Goal: Task Accomplishment & Management: Complete application form

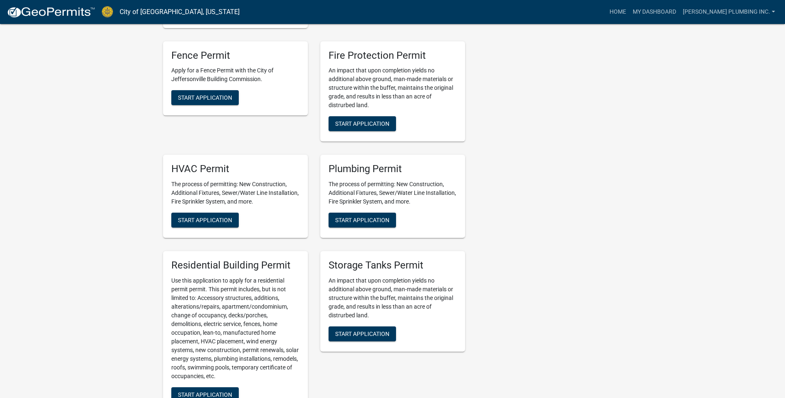
scroll to position [496, 0]
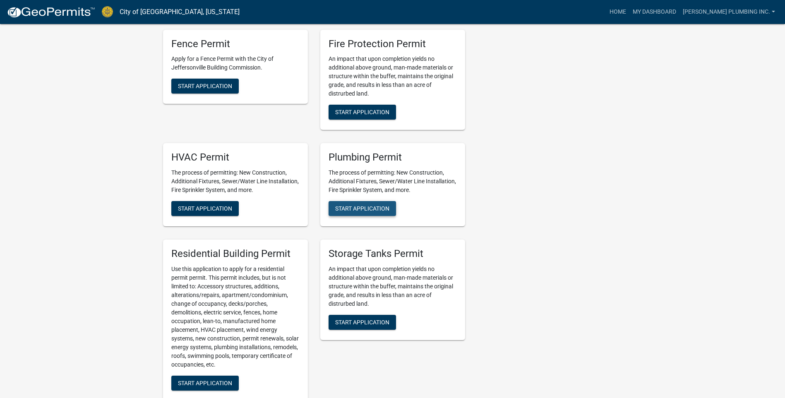
click at [349, 205] on span "Start Application" at bounding box center [362, 208] width 54 height 7
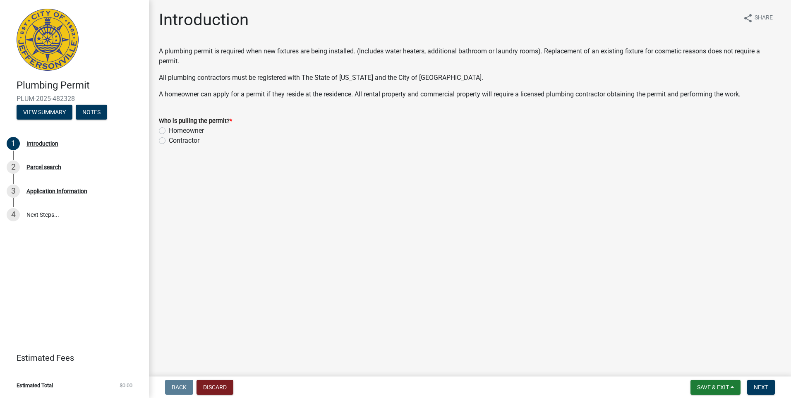
drag, startPoint x: 163, startPoint y: 141, endPoint x: 215, endPoint y: 155, distance: 54.2
click at [169, 142] on label "Contractor" at bounding box center [184, 141] width 31 height 10
click at [169, 141] on input "Contractor" at bounding box center [171, 138] width 5 height 5
radio input "true"
click at [763, 384] on span "Next" at bounding box center [761, 387] width 14 height 7
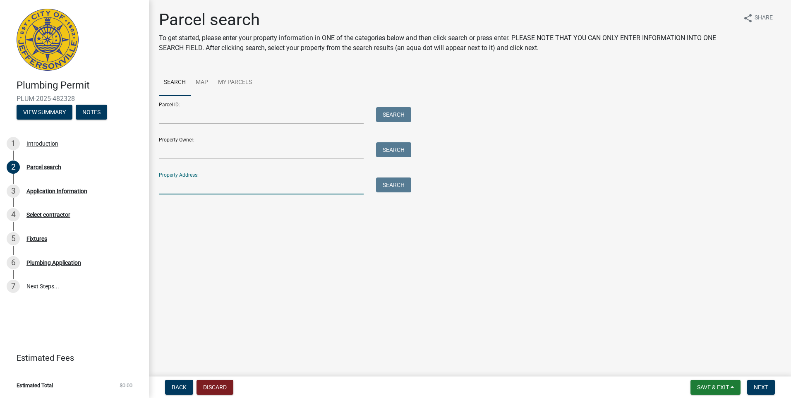
click at [172, 186] on input "Property Address:" at bounding box center [261, 185] width 205 height 17
type input "5270 SANIBEL VISTA"
click at [390, 186] on button "Search" at bounding box center [393, 184] width 35 height 15
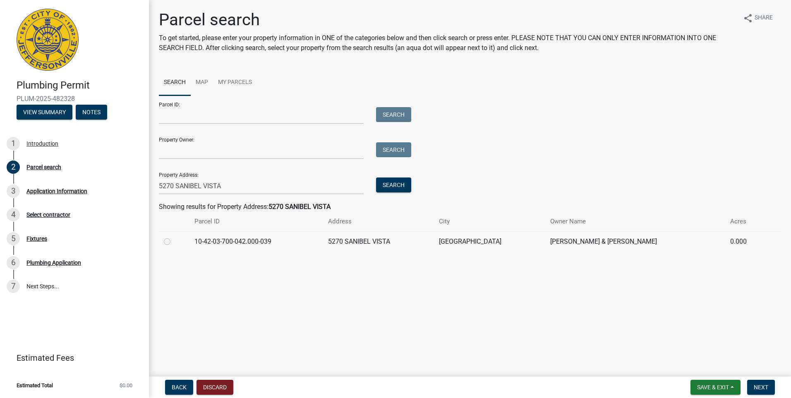
drag, startPoint x: 167, startPoint y: 241, endPoint x: 381, endPoint y: 268, distance: 216.5
click at [174, 237] on label at bounding box center [174, 237] width 0 height 0
click at [174, 241] on input "radio" at bounding box center [176, 239] width 5 height 5
radio input "true"
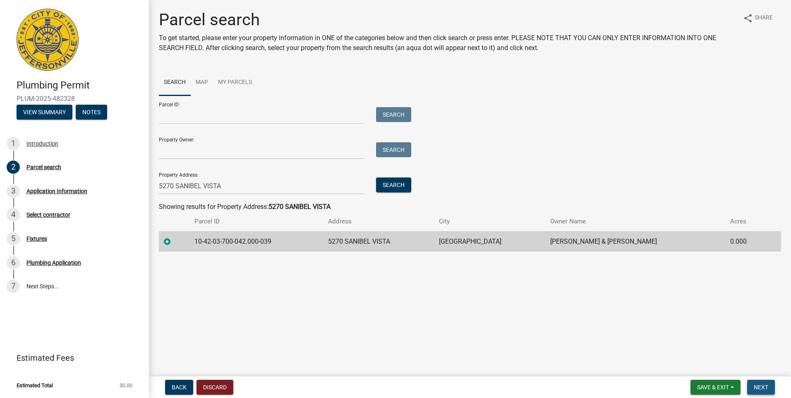
click at [758, 385] on span "Next" at bounding box center [761, 387] width 14 height 7
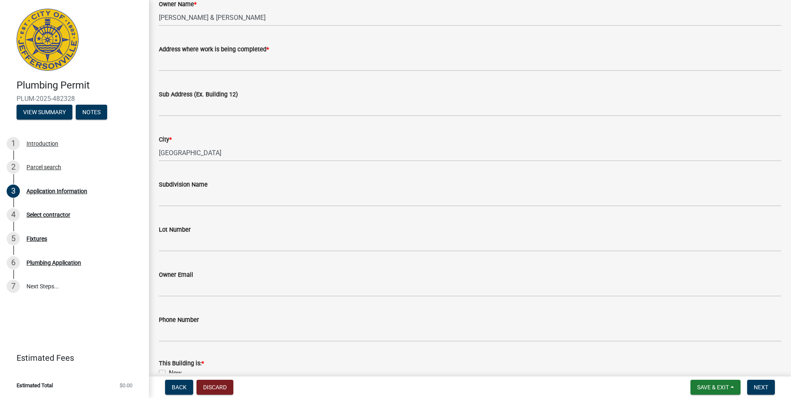
scroll to position [83, 0]
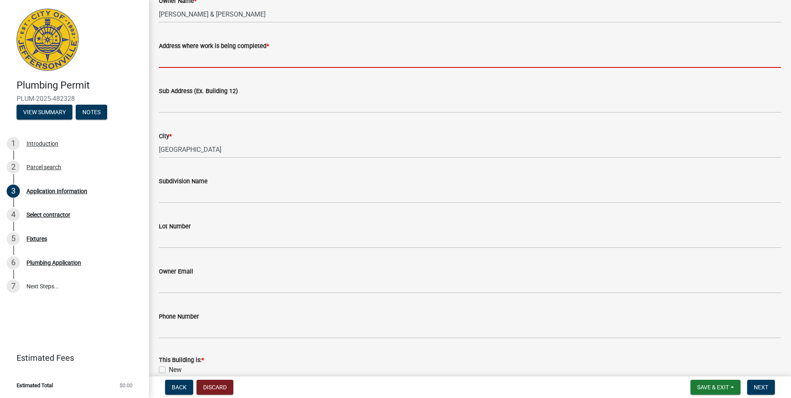
click at [165, 60] on input "Address where work is being completed *" at bounding box center [470, 59] width 622 height 17
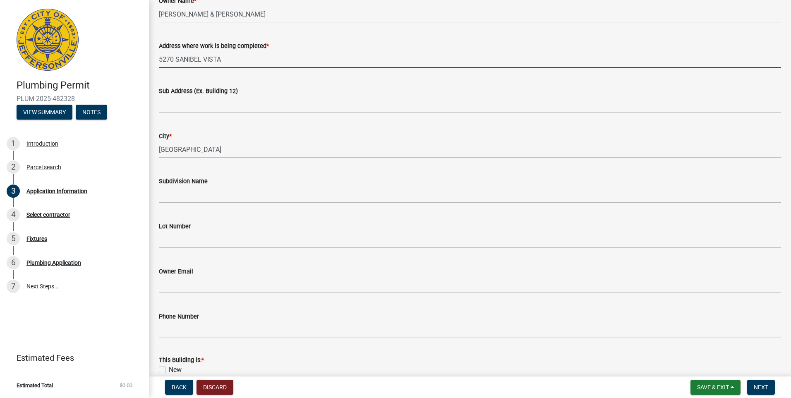
scroll to position [207, 0]
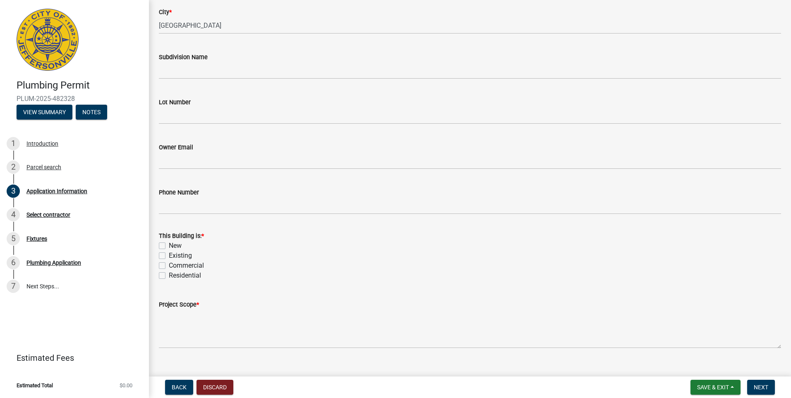
type input "5270 SANIBEL VISTA"
drag, startPoint x: 163, startPoint y: 255, endPoint x: 163, endPoint y: 272, distance: 17.0
click at [169, 256] on label "Existing" at bounding box center [180, 256] width 23 height 10
click at [169, 256] on input "Existing" at bounding box center [171, 253] width 5 height 5
checkbox input "true"
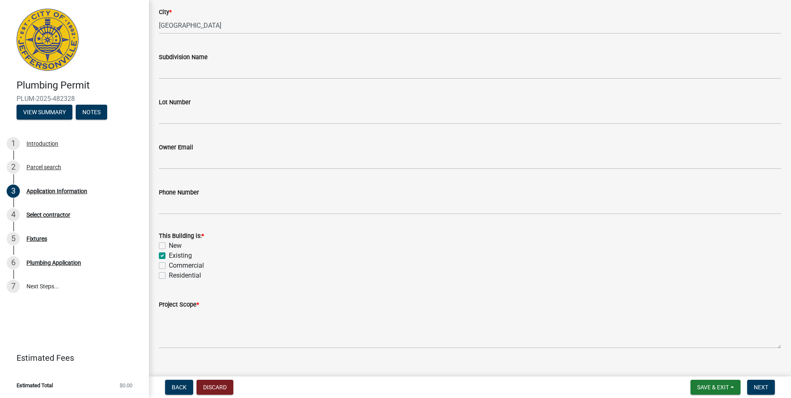
checkbox input "false"
checkbox input "true"
checkbox input "false"
drag, startPoint x: 162, startPoint y: 275, endPoint x: 169, endPoint y: 300, distance: 25.7
click at [169, 278] on label "Residential" at bounding box center [185, 276] width 32 height 10
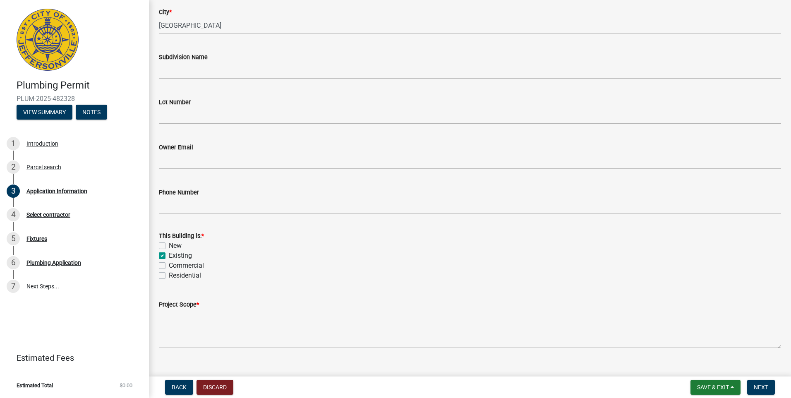
click at [169, 276] on input "Residential" at bounding box center [171, 273] width 5 height 5
checkbox input "true"
checkbox input "false"
checkbox input "true"
checkbox input "false"
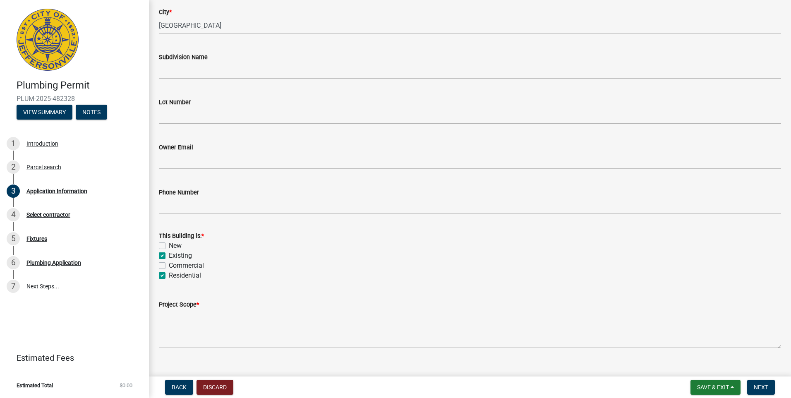
checkbox input "true"
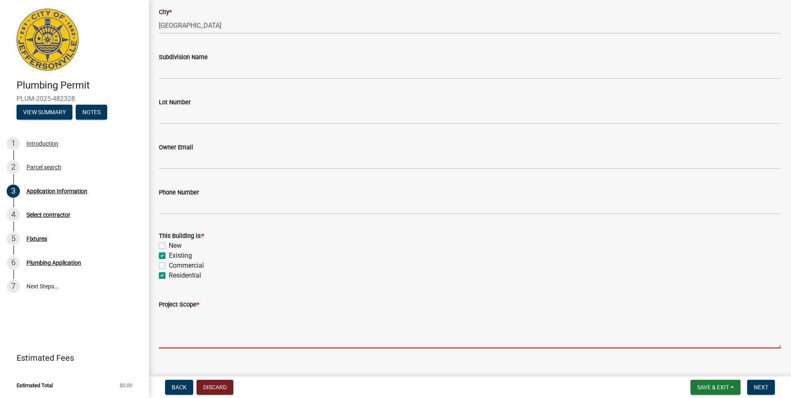
click at [169, 333] on textarea "Project Scope *" at bounding box center [470, 328] width 622 height 39
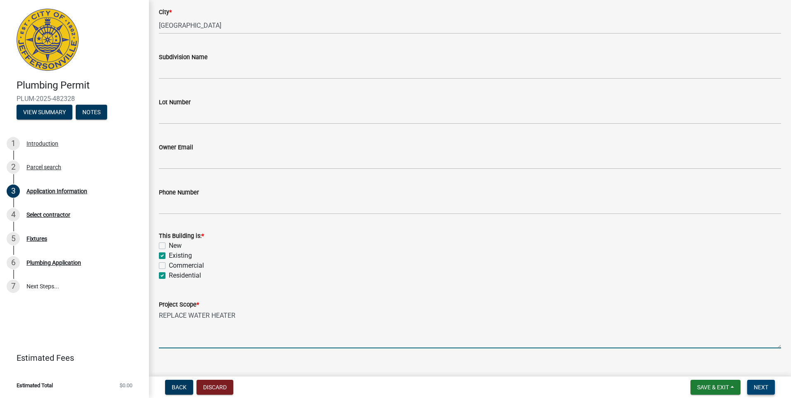
type textarea "REPLACE WATER HEATER"
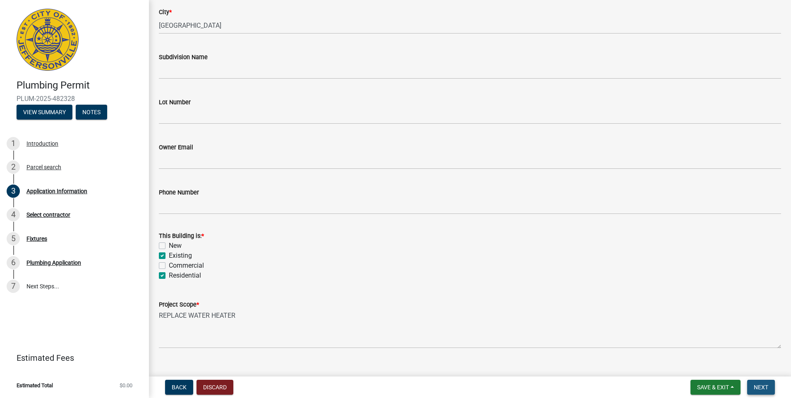
click at [762, 384] on span "Next" at bounding box center [761, 387] width 14 height 7
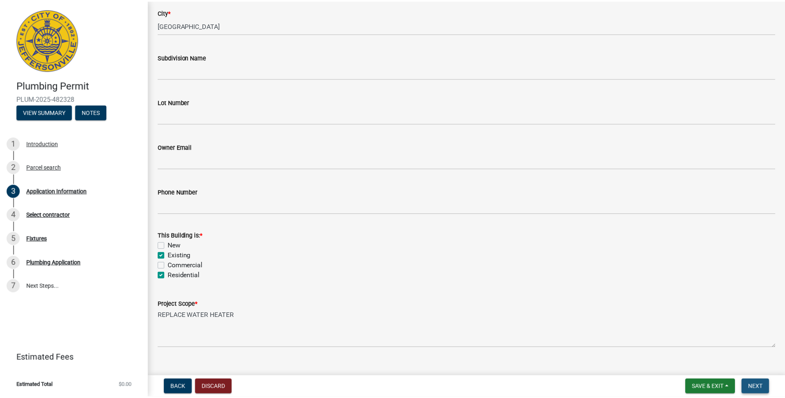
scroll to position [0, 0]
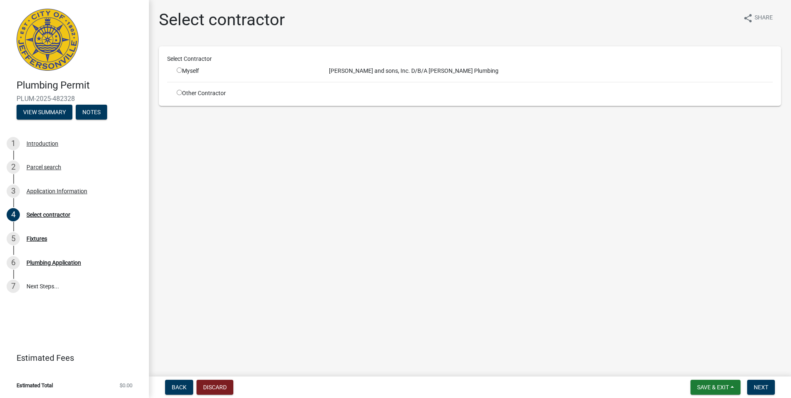
drag, startPoint x: 179, startPoint y: 70, endPoint x: 275, endPoint y: 103, distance: 101.9
click at [182, 71] on input "radio" at bounding box center [179, 69] width 5 height 5
radio input "true"
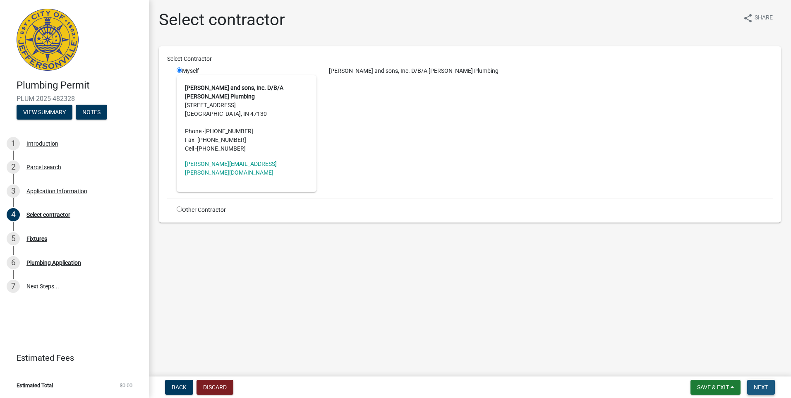
click at [758, 386] on span "Next" at bounding box center [761, 387] width 14 height 7
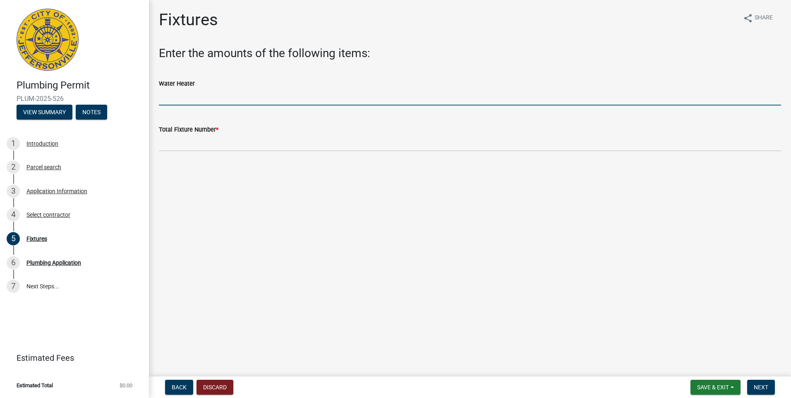
click at [170, 92] on input "text" at bounding box center [470, 97] width 622 height 17
type input "1"
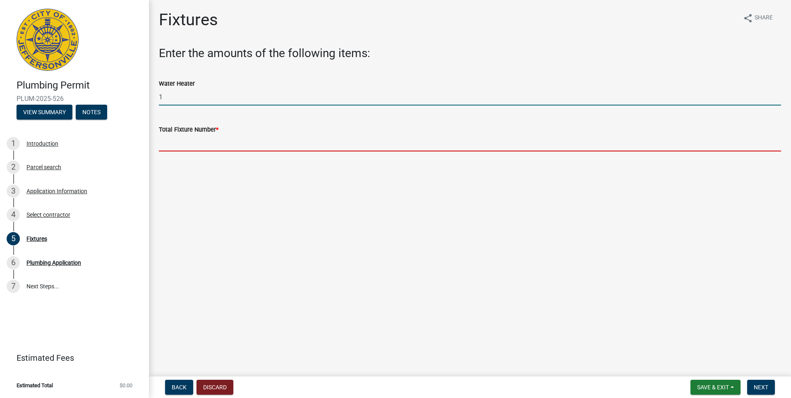
type input "1"
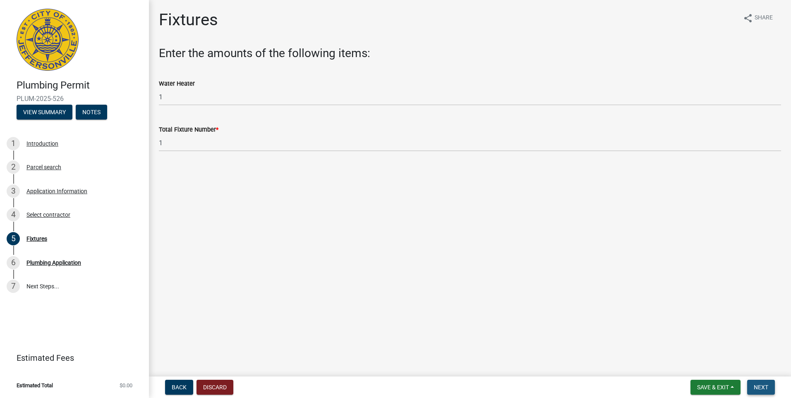
click at [766, 390] on span "Next" at bounding box center [761, 387] width 14 height 7
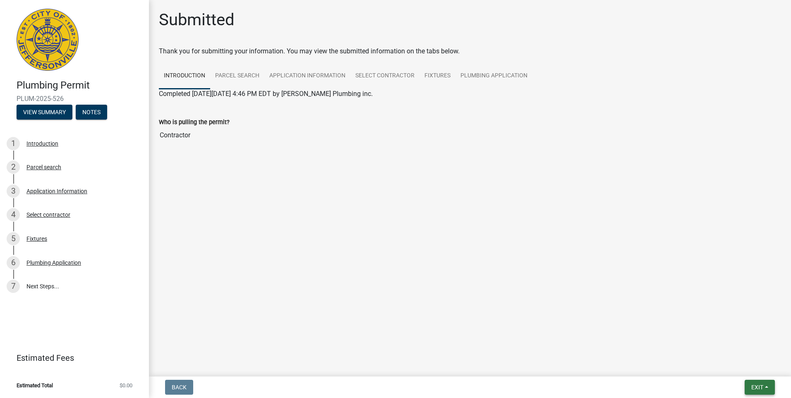
click at [764, 385] on button "Exit" at bounding box center [760, 387] width 30 height 15
click at [733, 367] on button "Save & Exit" at bounding box center [742, 366] width 66 height 20
